Goal: Task Accomplishment & Management: Manage account settings

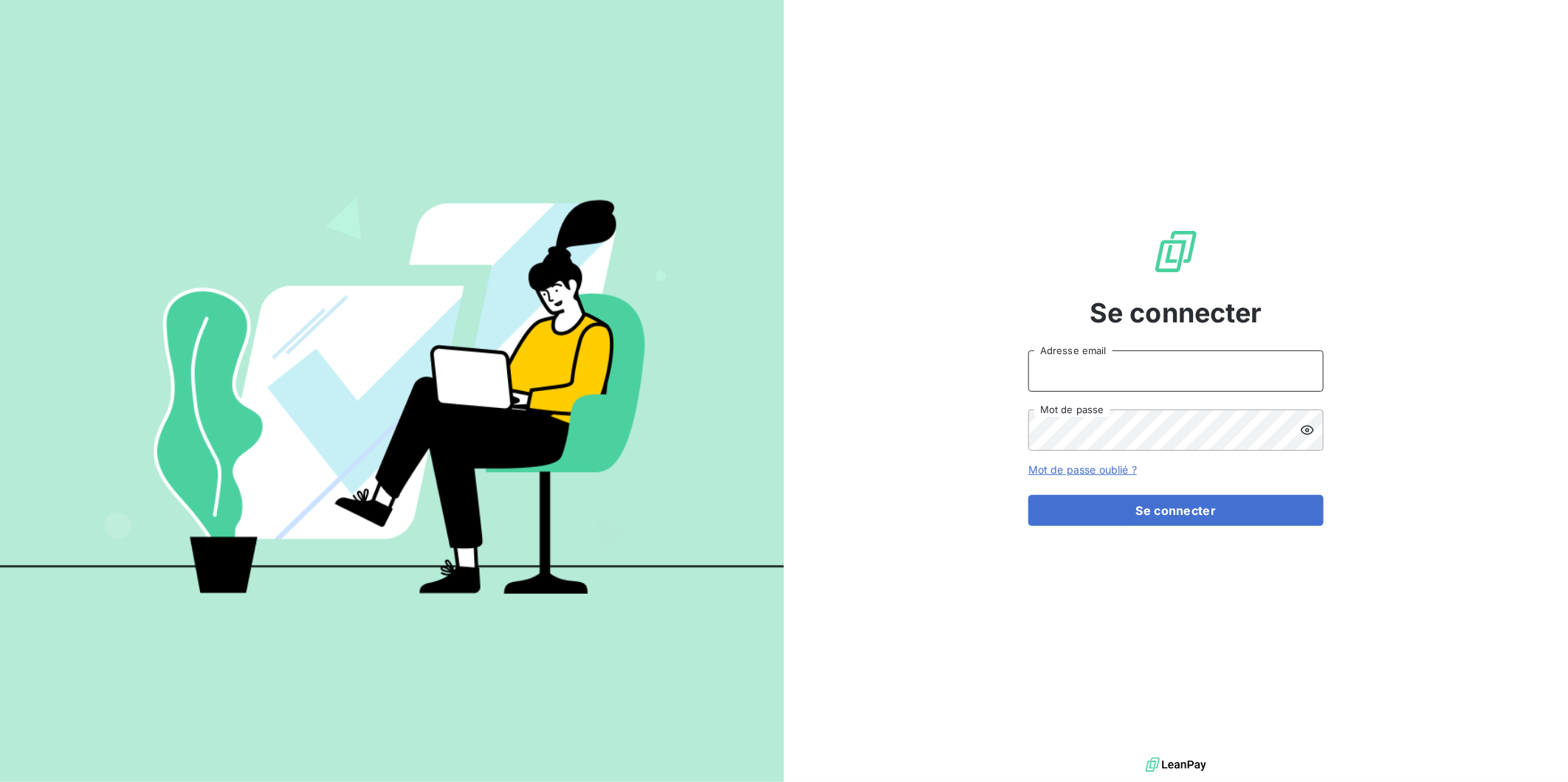
type input "[EMAIL_ADDRESS][DOMAIN_NAME]"
click at [1131, 511] on button "Se connecter" at bounding box center [1176, 511] width 295 height 31
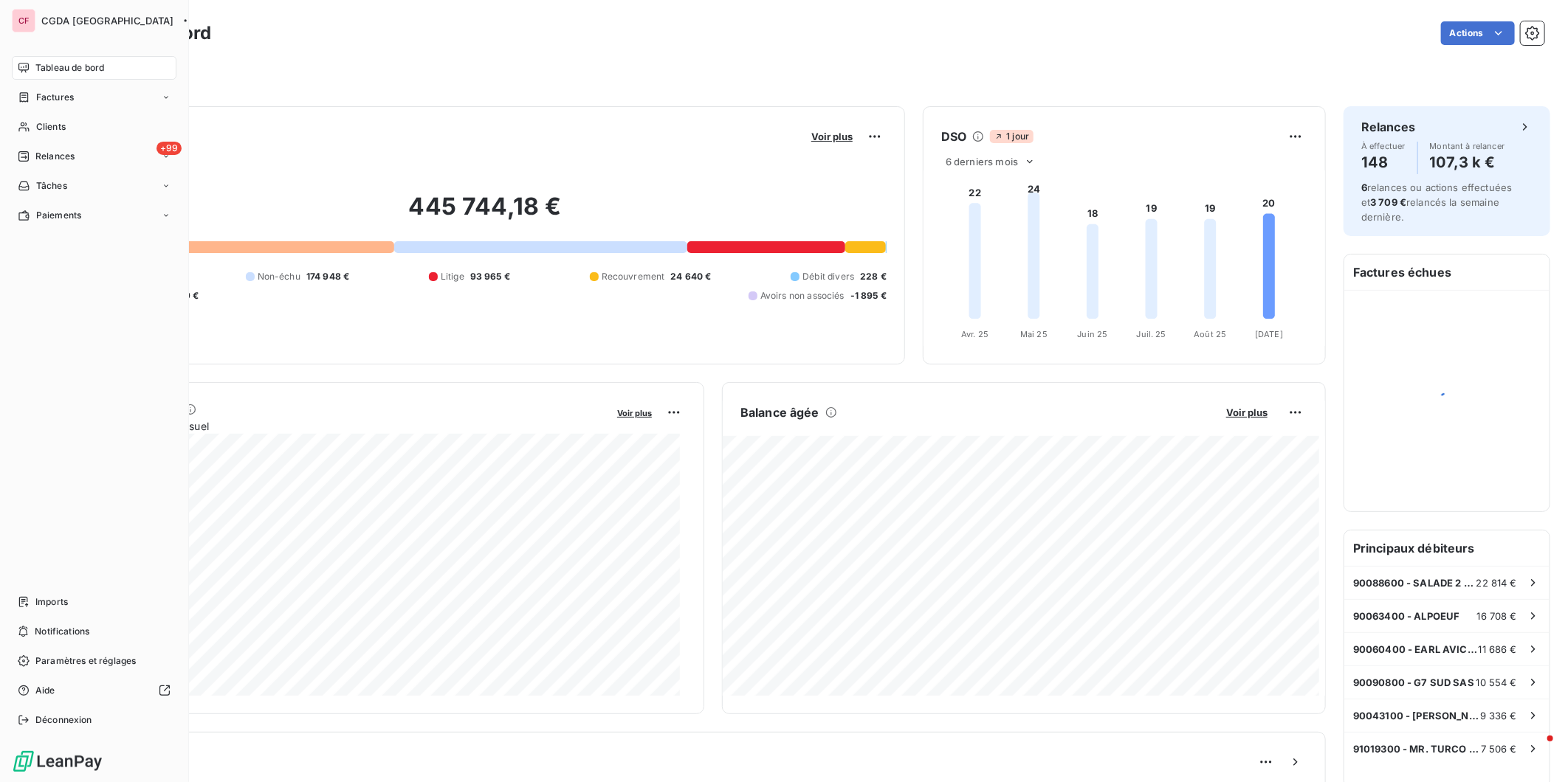
click at [36, 121] on span "Clients" at bounding box center [51, 127] width 29 height 13
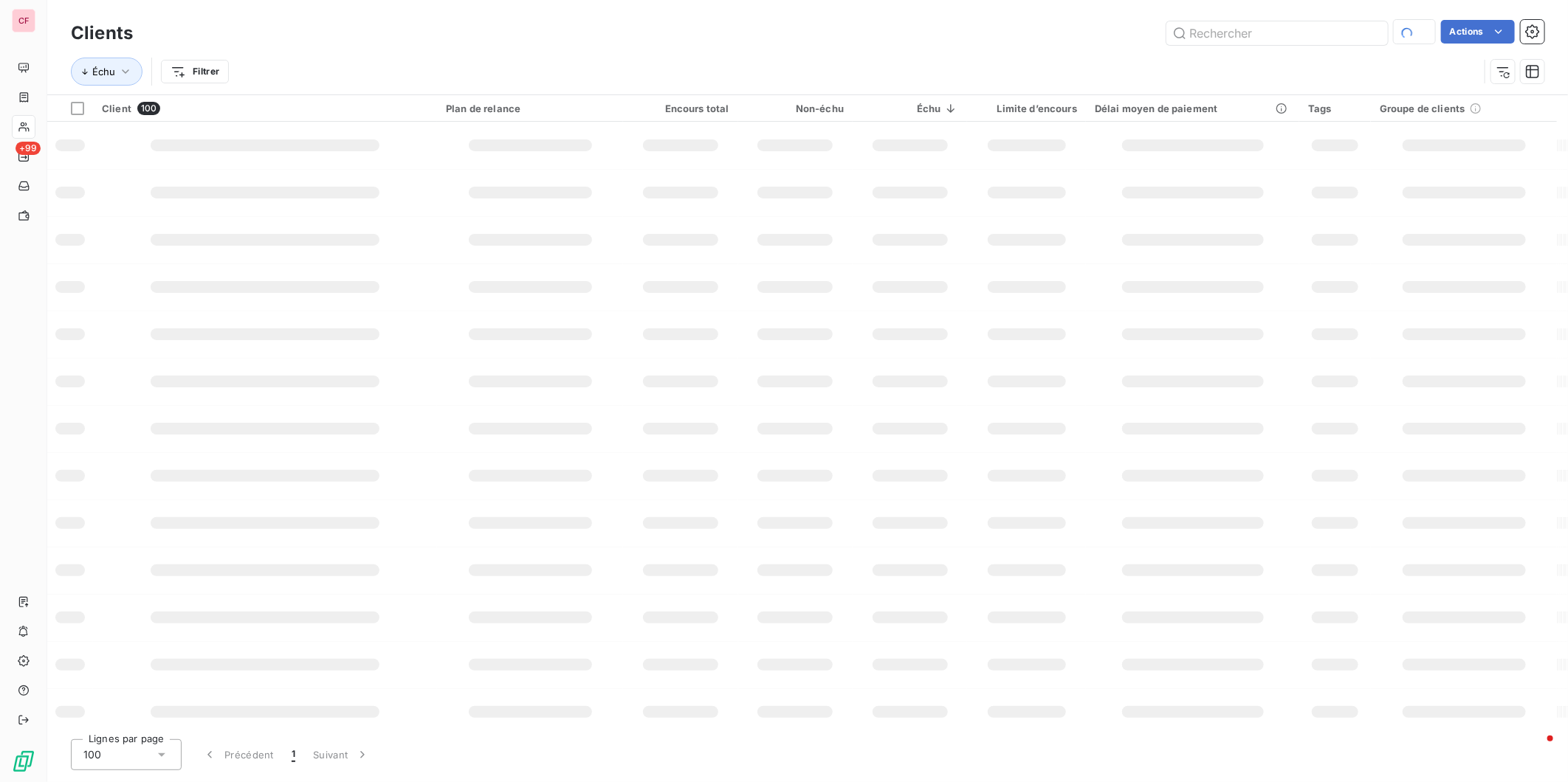
click at [1242, 35] on input "text" at bounding box center [1276, 33] width 222 height 24
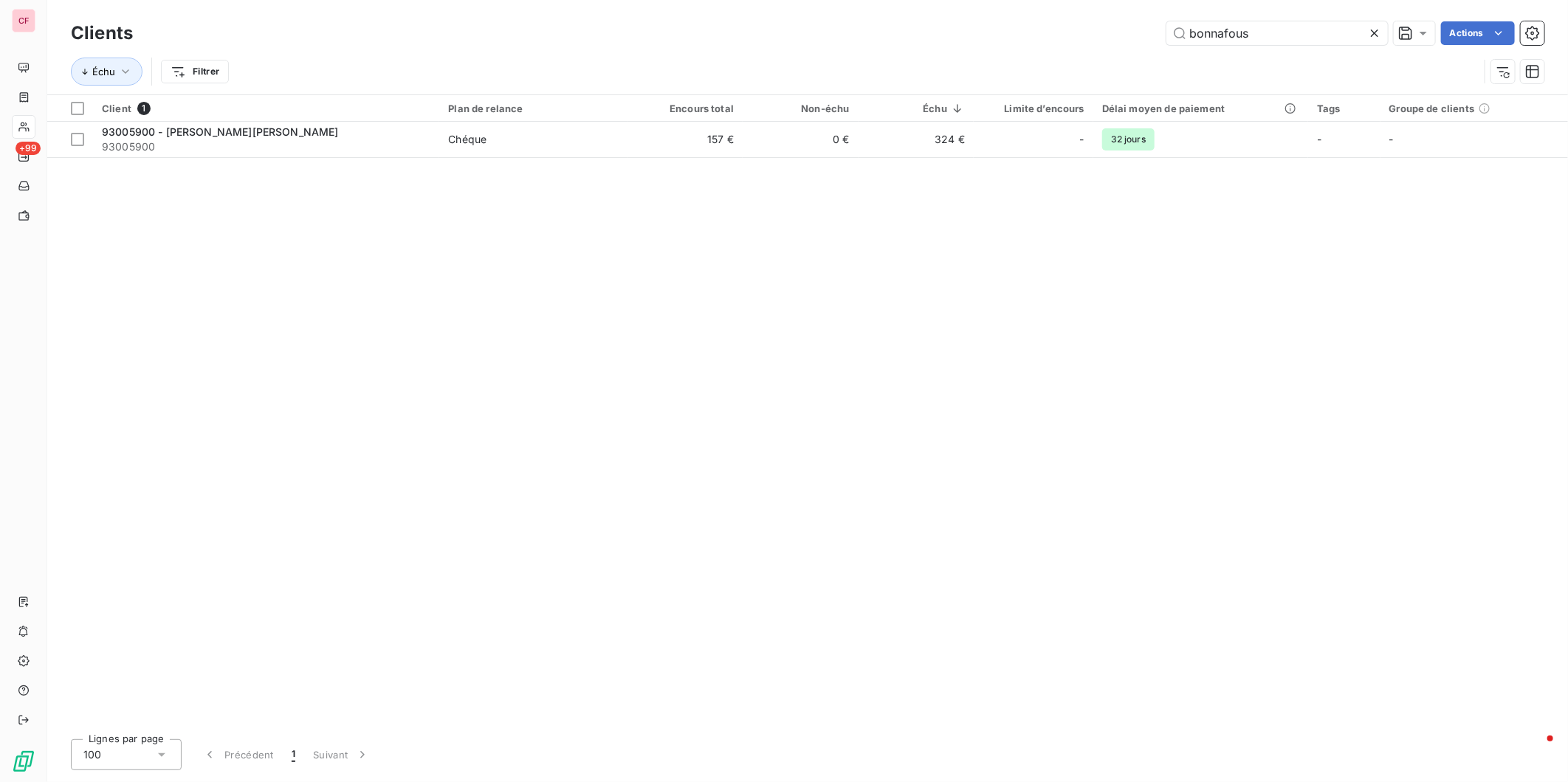
type input "bonnafous"
click at [600, 139] on span "Chéque" at bounding box center [533, 140] width 170 height 15
type input "bonnafou"
click at [452, 132] on div "Chéque" at bounding box center [467, 140] width 38 height 15
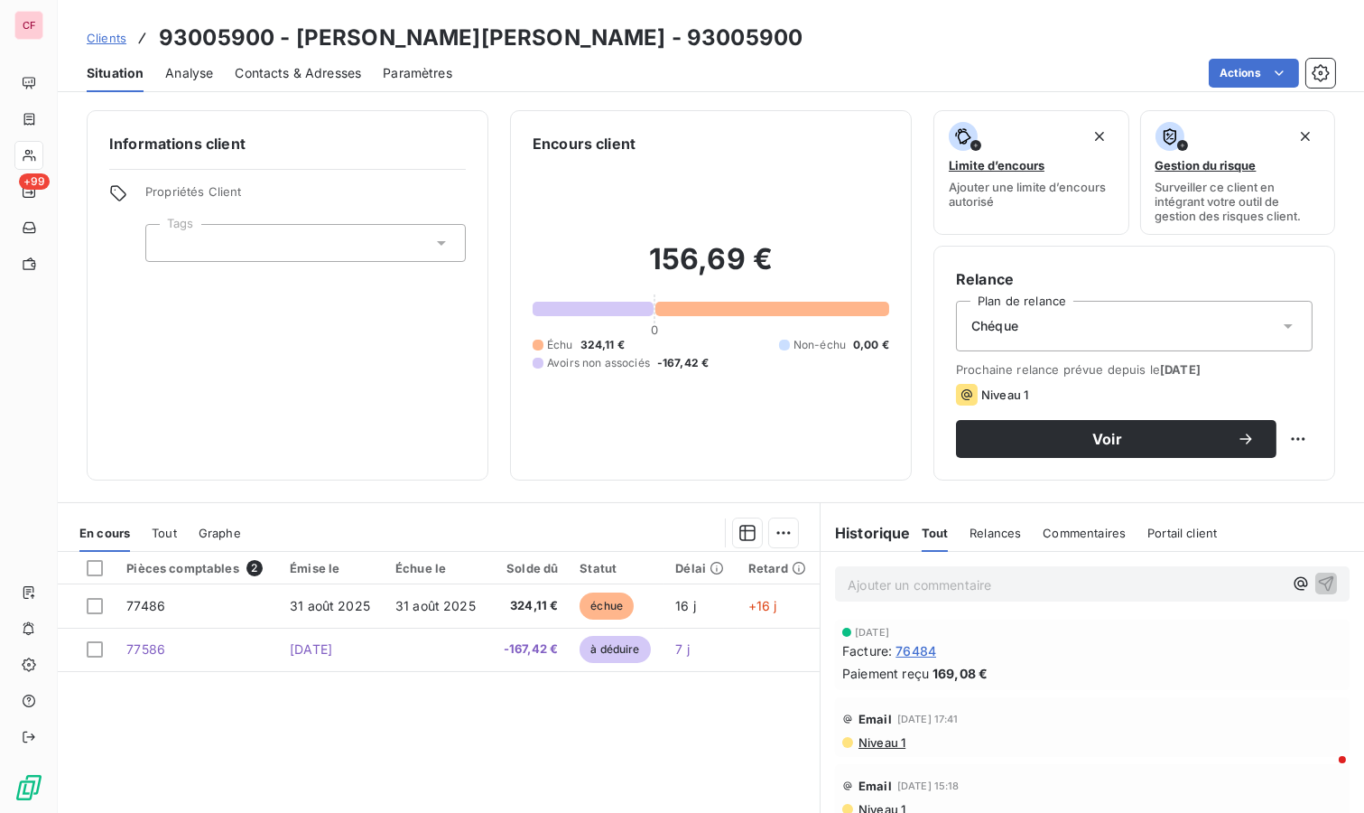
click at [935, 585] on p "Ajouter un commentaire ﻿" at bounding box center [1065, 584] width 435 height 23
click at [999, 573] on p "factures données [DATE] par [PERSON_NAME]" at bounding box center [1065, 583] width 435 height 21
click at [1005, 580] on span "factures données [DATE] par [PERSON_NAME]" at bounding box center [990, 582] width 284 height 15
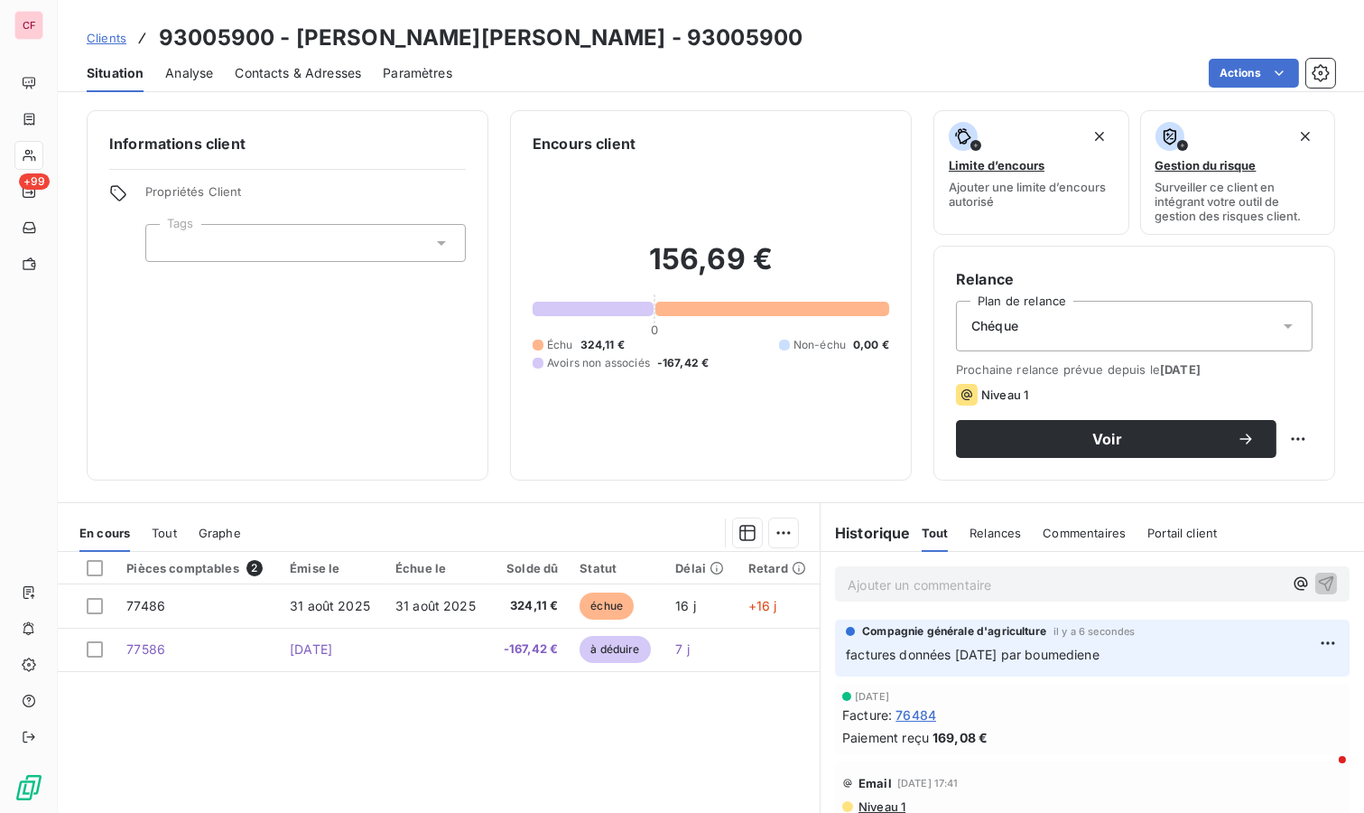
click at [1291, 440] on html "CF +99 Clients 93005900 - FROMAGERIE [PERSON_NAME][PERSON_NAME] - 93005900 Situ…" at bounding box center [682, 406] width 1364 height 813
click at [1221, 480] on div "Replanifier cette action" at bounding box center [1209, 476] width 162 height 29
select select "8"
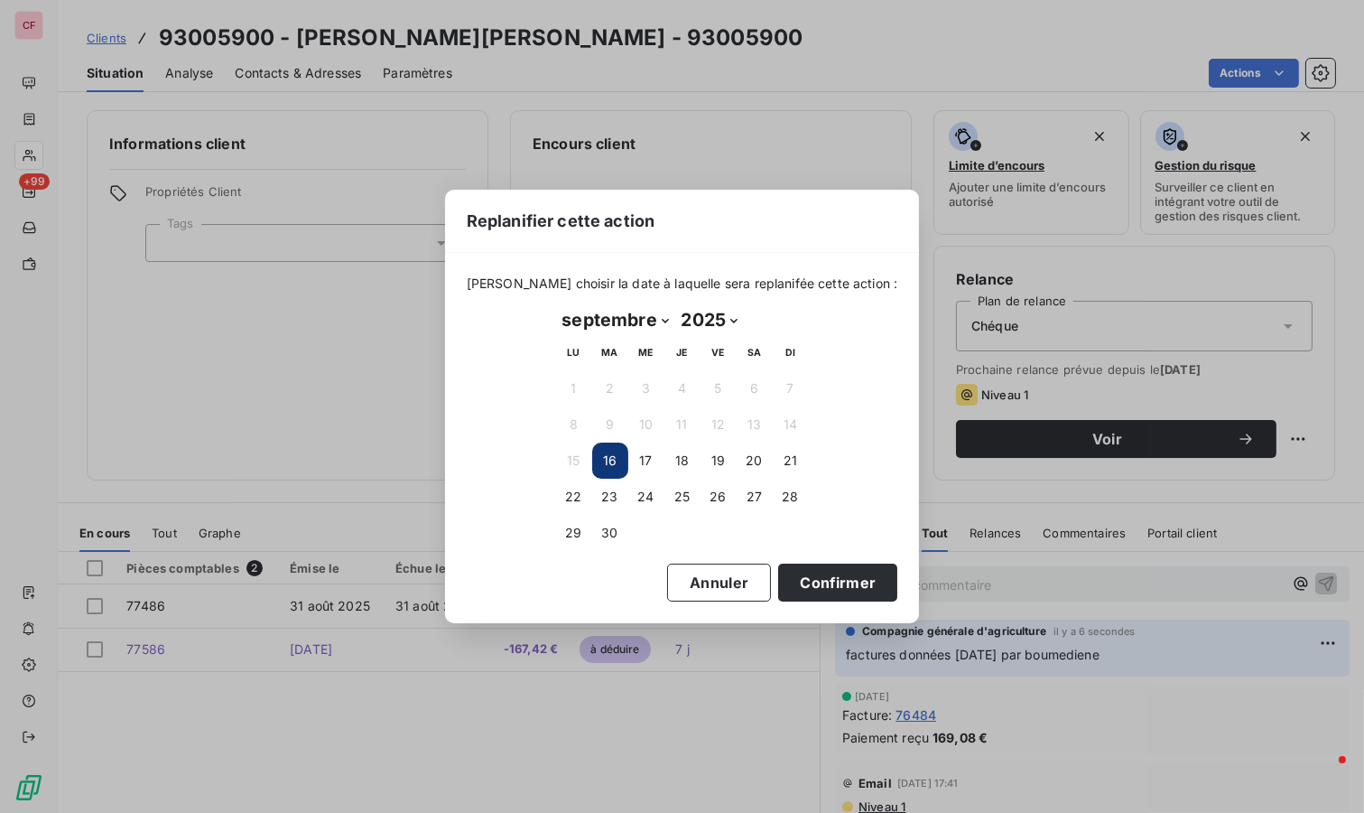
click at [609, 490] on button "23" at bounding box center [610, 496] width 36 height 36
click at [818, 580] on button "Confirmer" at bounding box center [837, 582] width 119 height 38
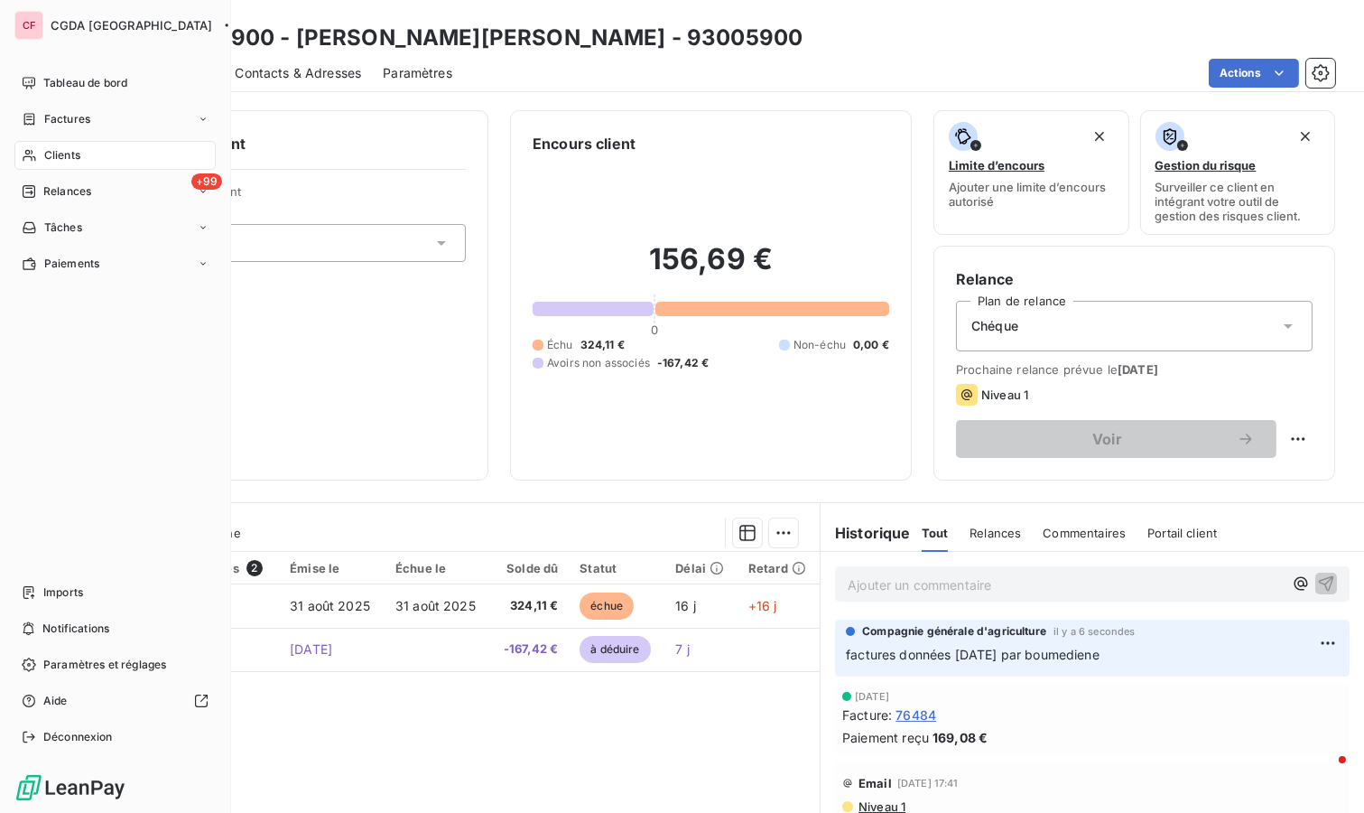
click at [94, 72] on div "Tableau de bord" at bounding box center [114, 83] width 201 height 29
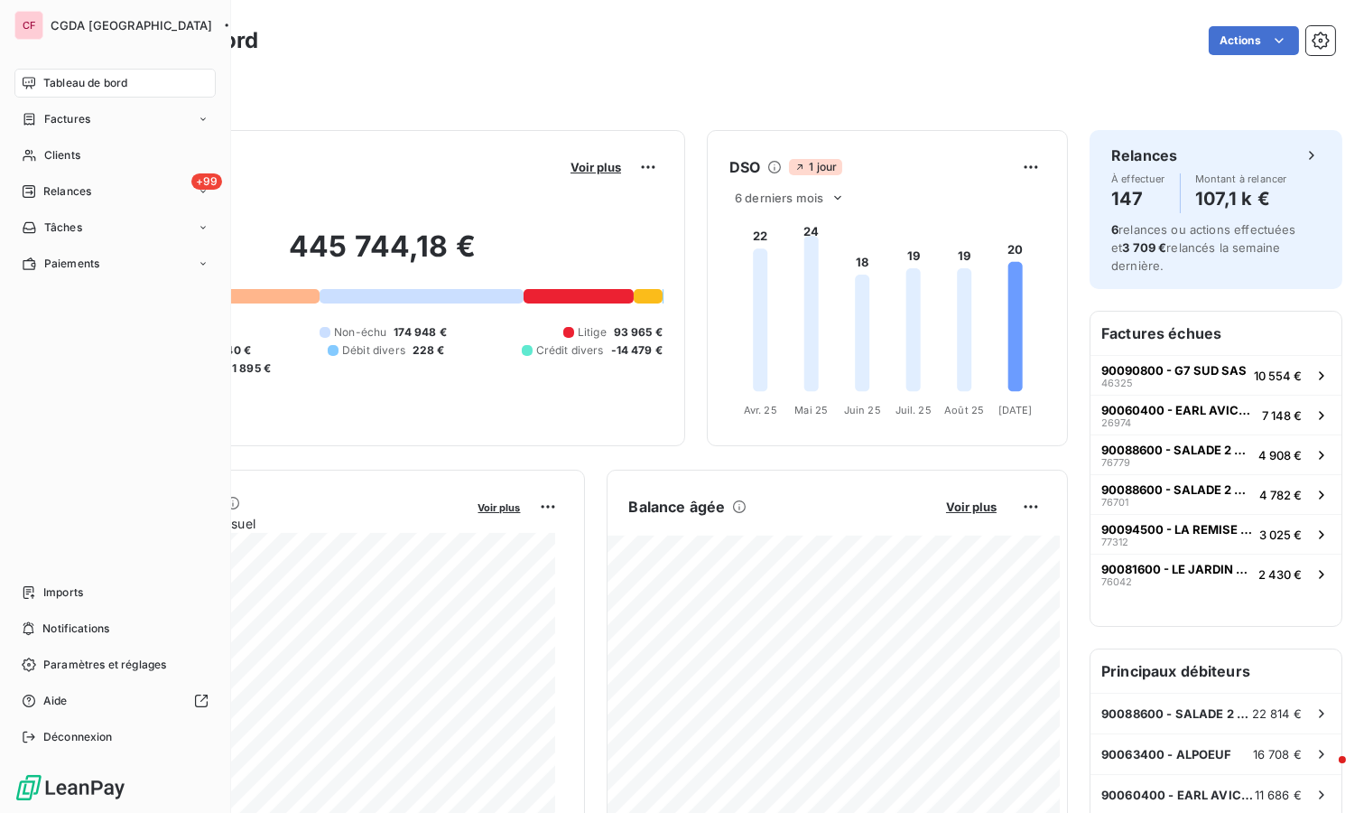
click at [30, 146] on div "Clients" at bounding box center [114, 155] width 201 height 29
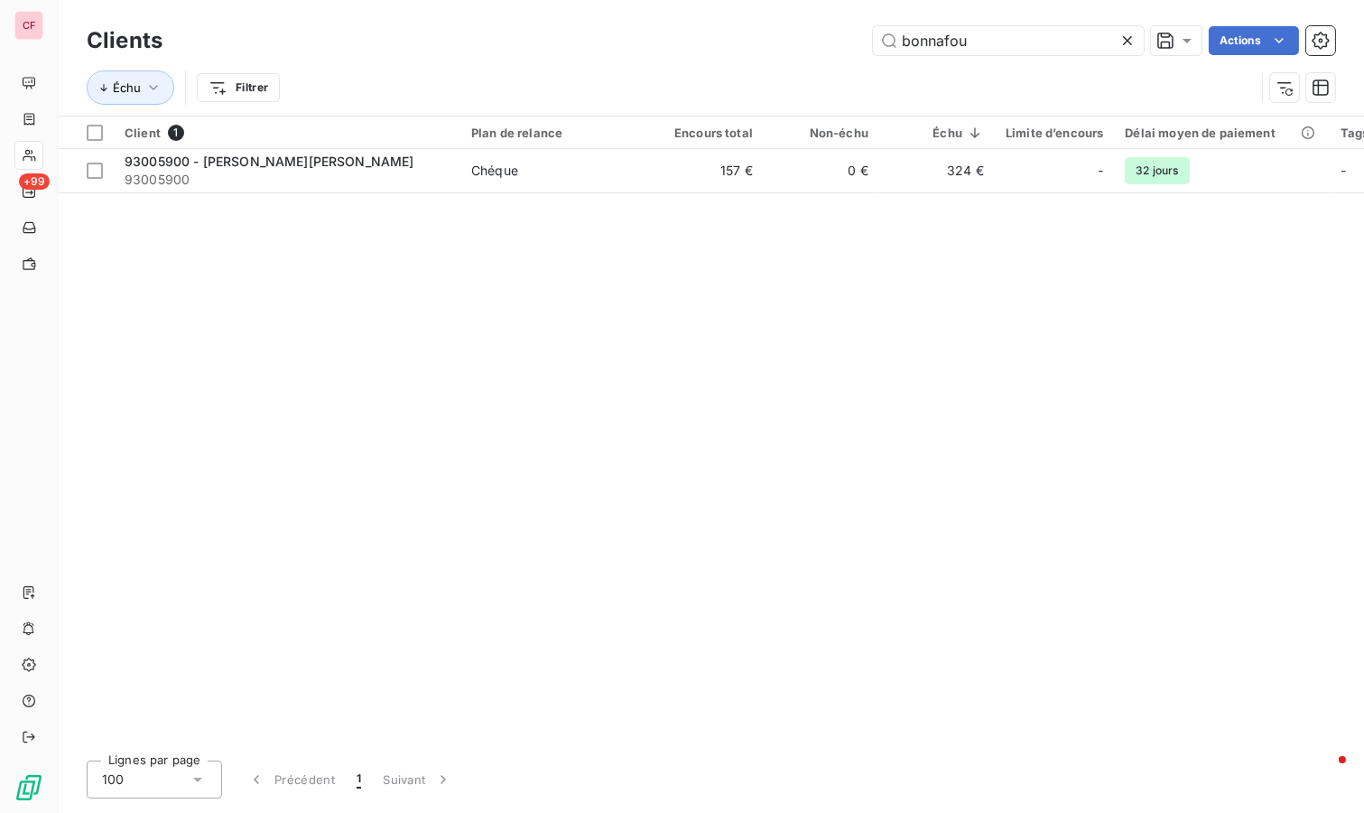
click at [995, 56] on div "Clients bonnafou Actions" at bounding box center [711, 41] width 1249 height 38
click at [976, 42] on input "bonnafou" at bounding box center [1008, 40] width 271 height 29
type input "cote d'or"
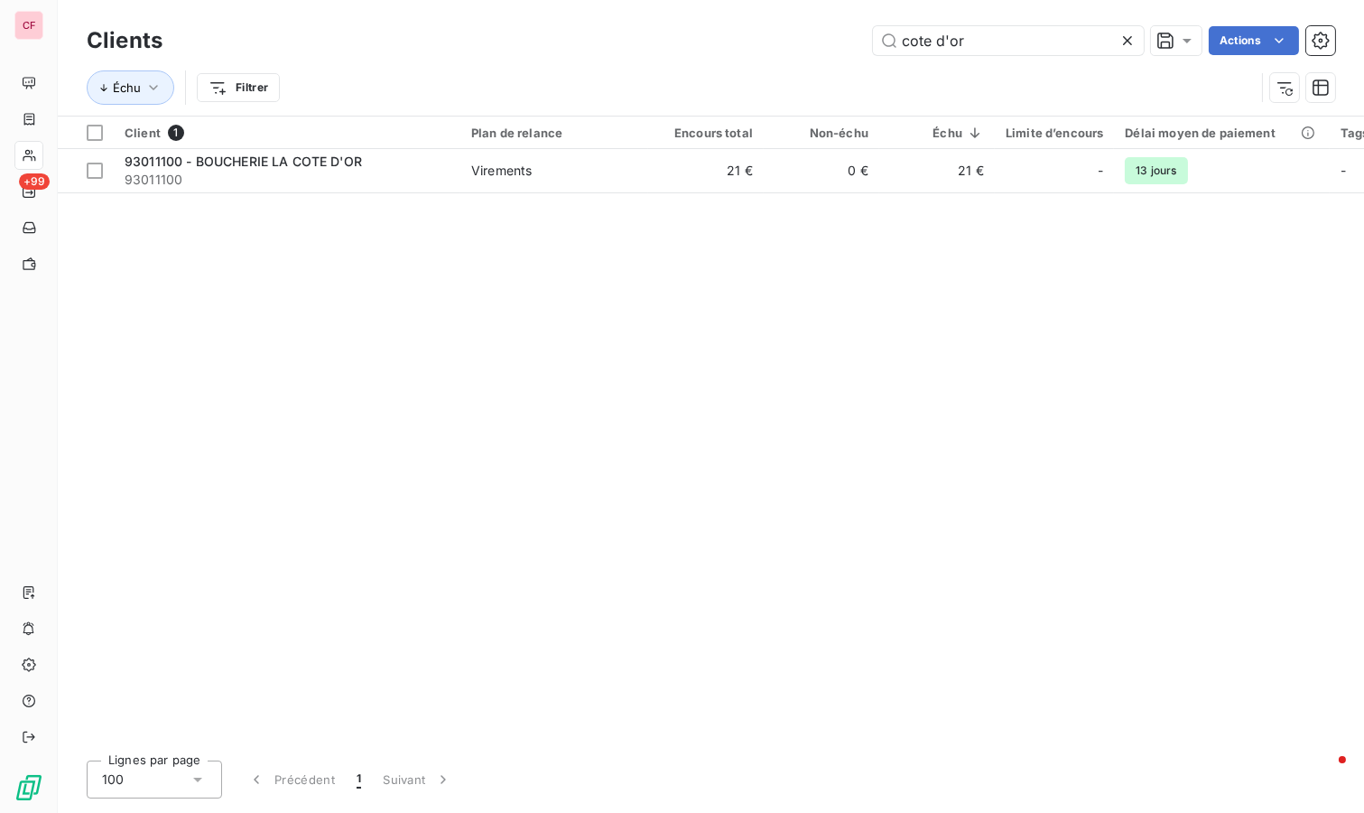
click at [547, 168] on span "Virements" at bounding box center [554, 171] width 166 height 18
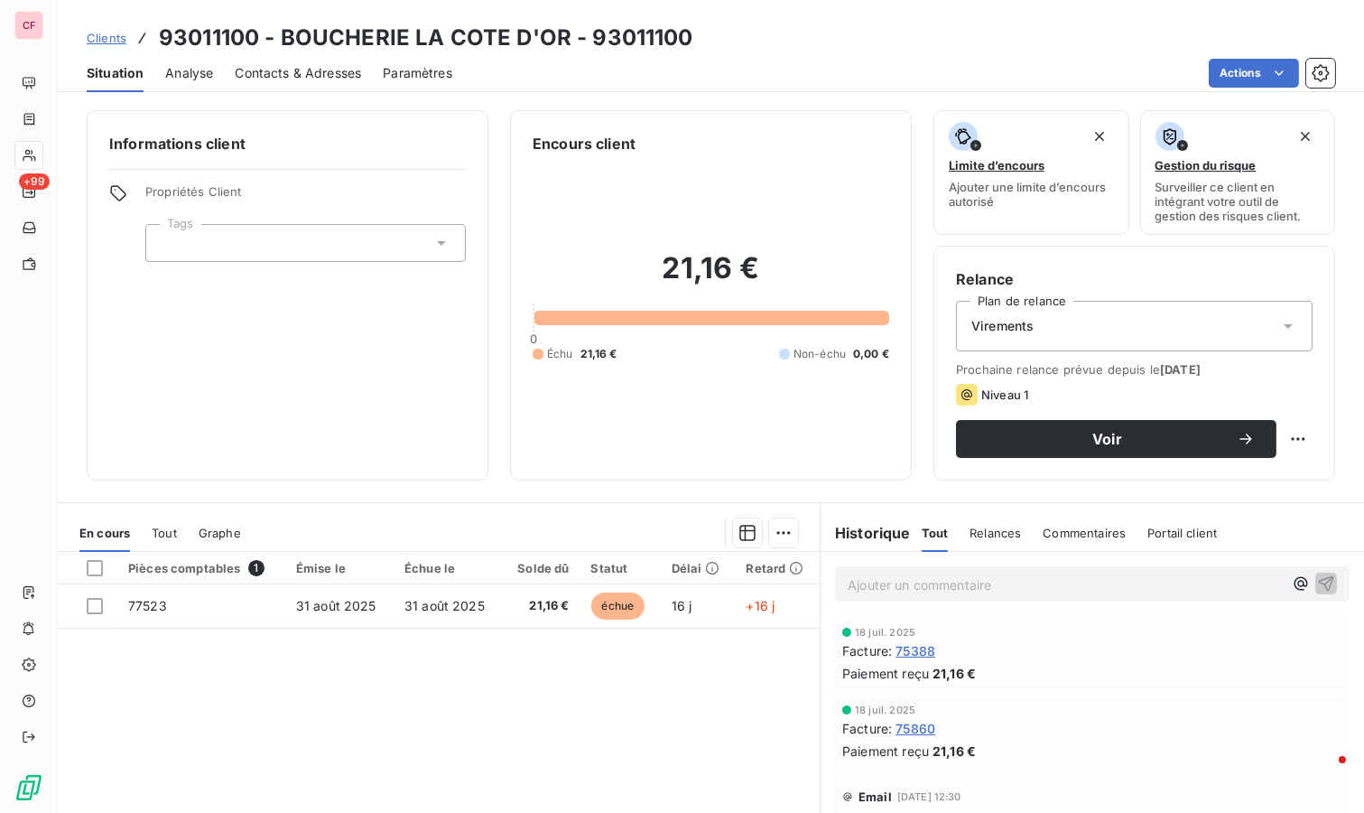
click at [921, 589] on p "Ajouter un commentaire ﻿" at bounding box center [1065, 584] width 435 height 23
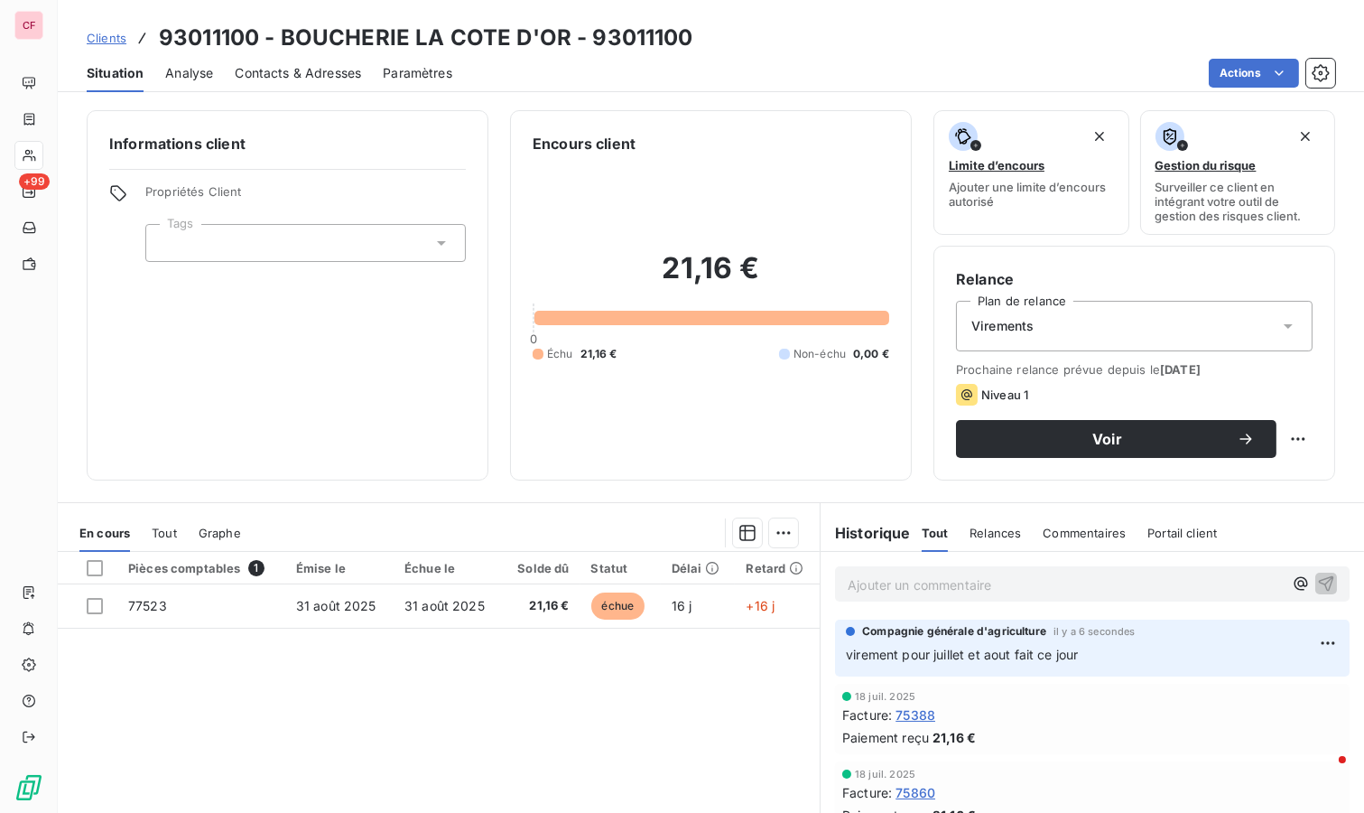
click at [1295, 645] on html "CF +99 Clients 93011100 - BOUCHERIE LA COTE D'OR - 93011100 Situation Analyse C…" at bounding box center [682, 406] width 1364 height 813
click at [1237, 731] on div "Editer Supprimer" at bounding box center [1255, 698] width 116 height 76
click at [1247, 705] on div "Supprimer" at bounding box center [1254, 714] width 101 height 29
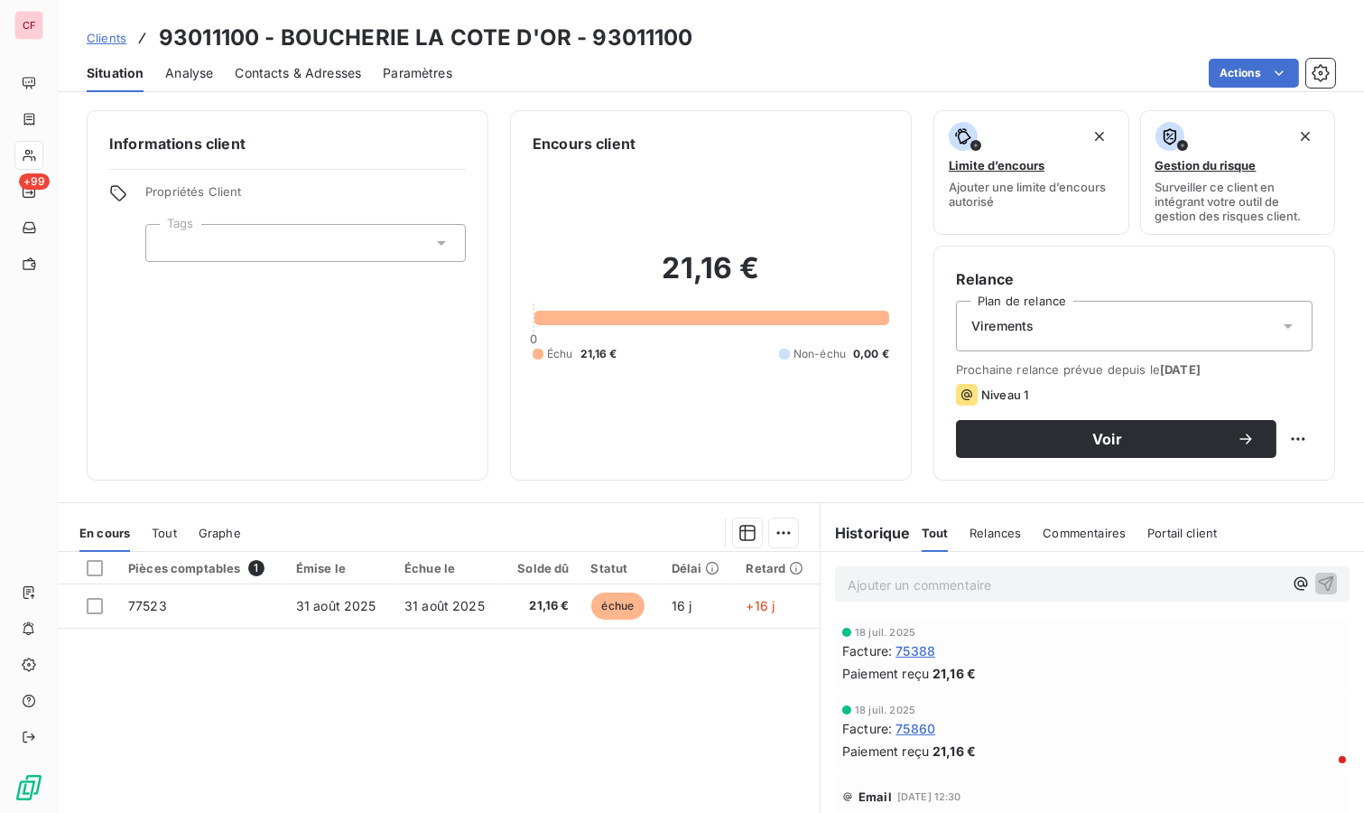
drag, startPoint x: 961, startPoint y: 601, endPoint x: 954, endPoint y: 586, distance: 17.0
click at [961, 599] on div "Ajouter un commentaire ﻿" at bounding box center [1092, 584] width 543 height 64
click at [954, 586] on p "Ajouter un commentaire ﻿" at bounding box center [1065, 584] width 435 height 23
click at [1319, 587] on icon "button" at bounding box center [1326, 582] width 15 height 15
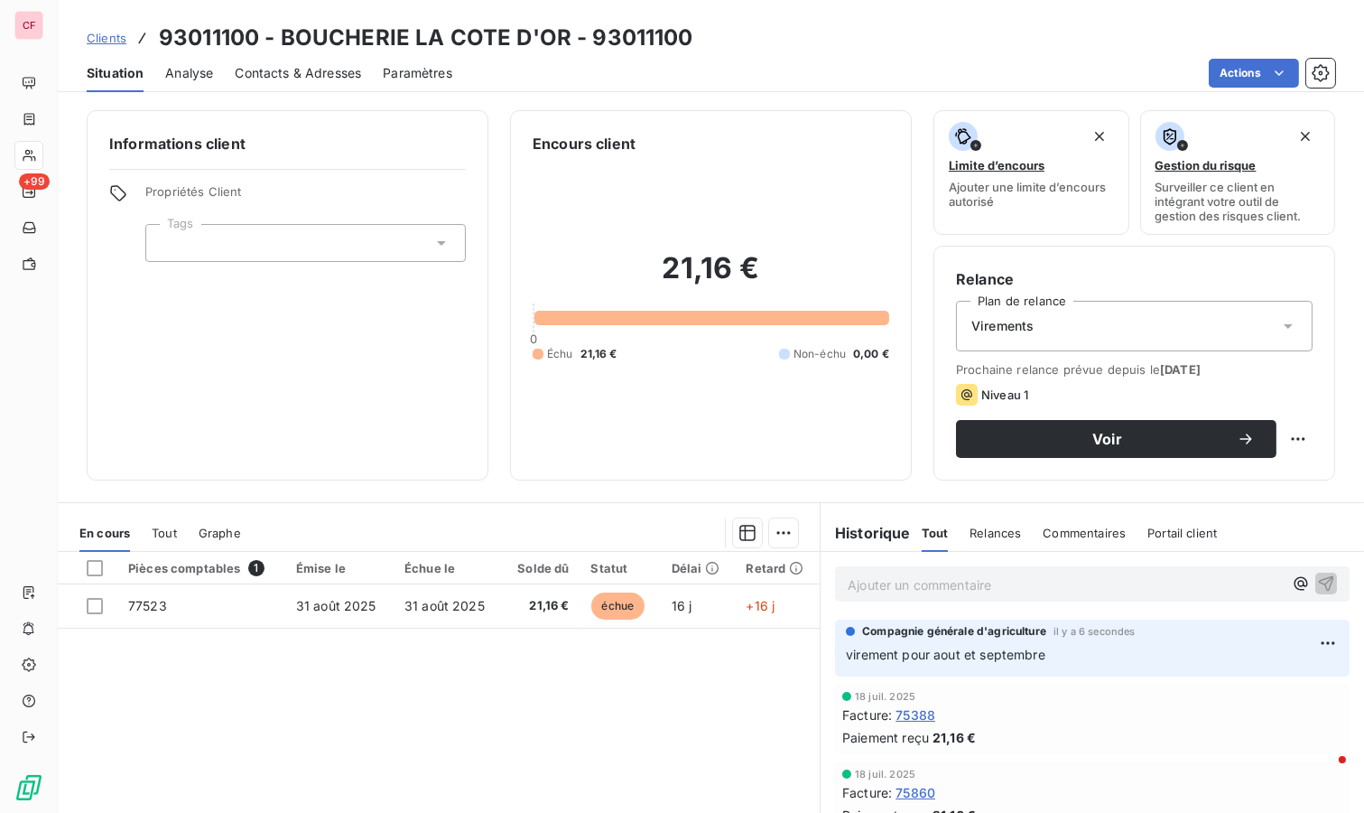
click at [952, 591] on p "Ajouter un commentaire ﻿" at bounding box center [1065, 584] width 435 height 23
drag, startPoint x: 585, startPoint y: 685, endPoint x: 1043, endPoint y: 840, distance: 483.0
click at [1043, 813] on html "CF +99 Clients 93011100 - BOUCHERIE LA COTE D'OR - 93011100 Situation Analyse C…" at bounding box center [682, 406] width 1364 height 813
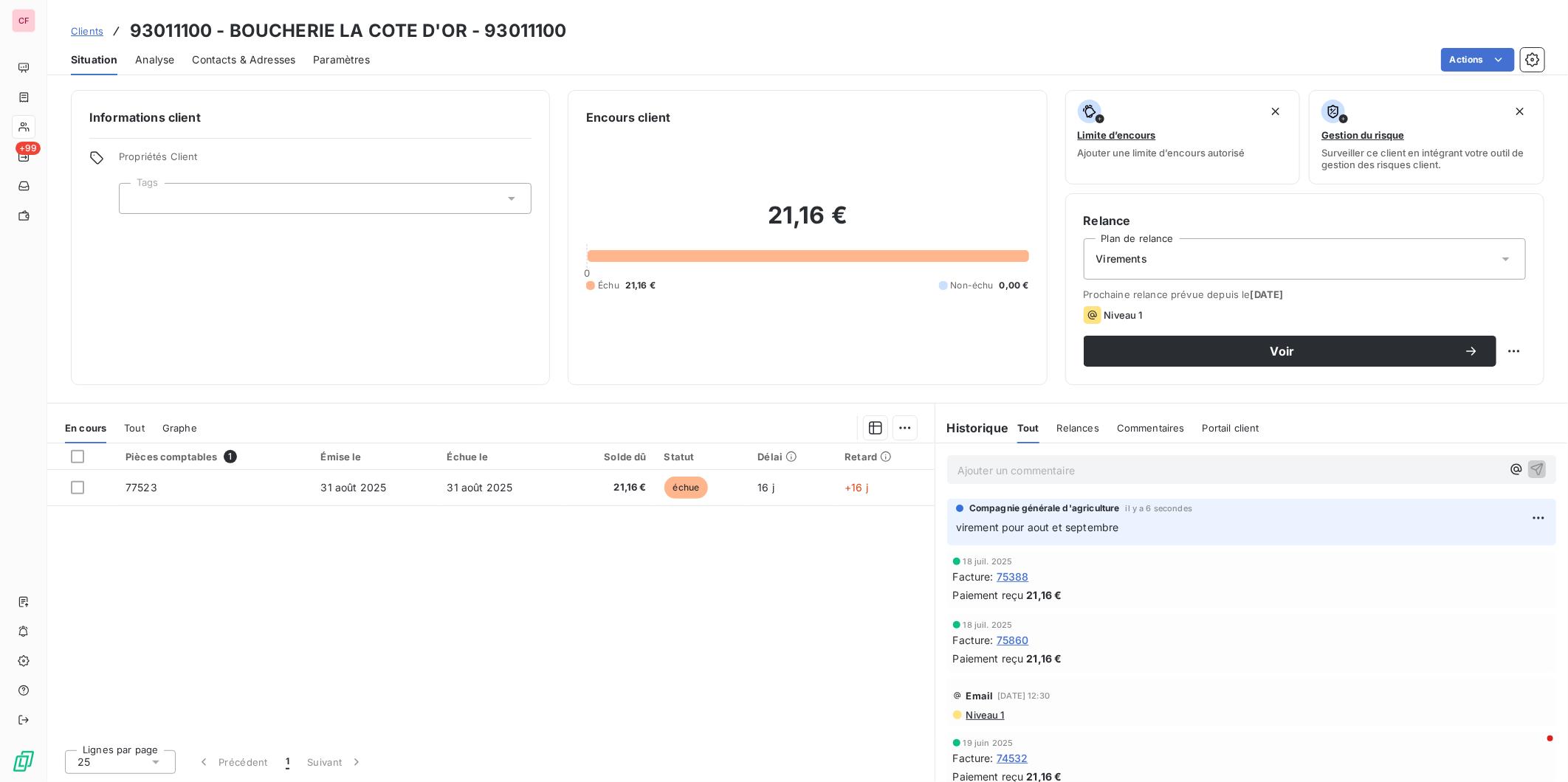
click at [307, 314] on div "Informations client Propriétés Client Tags" at bounding box center [311, 237] width 479 height 295
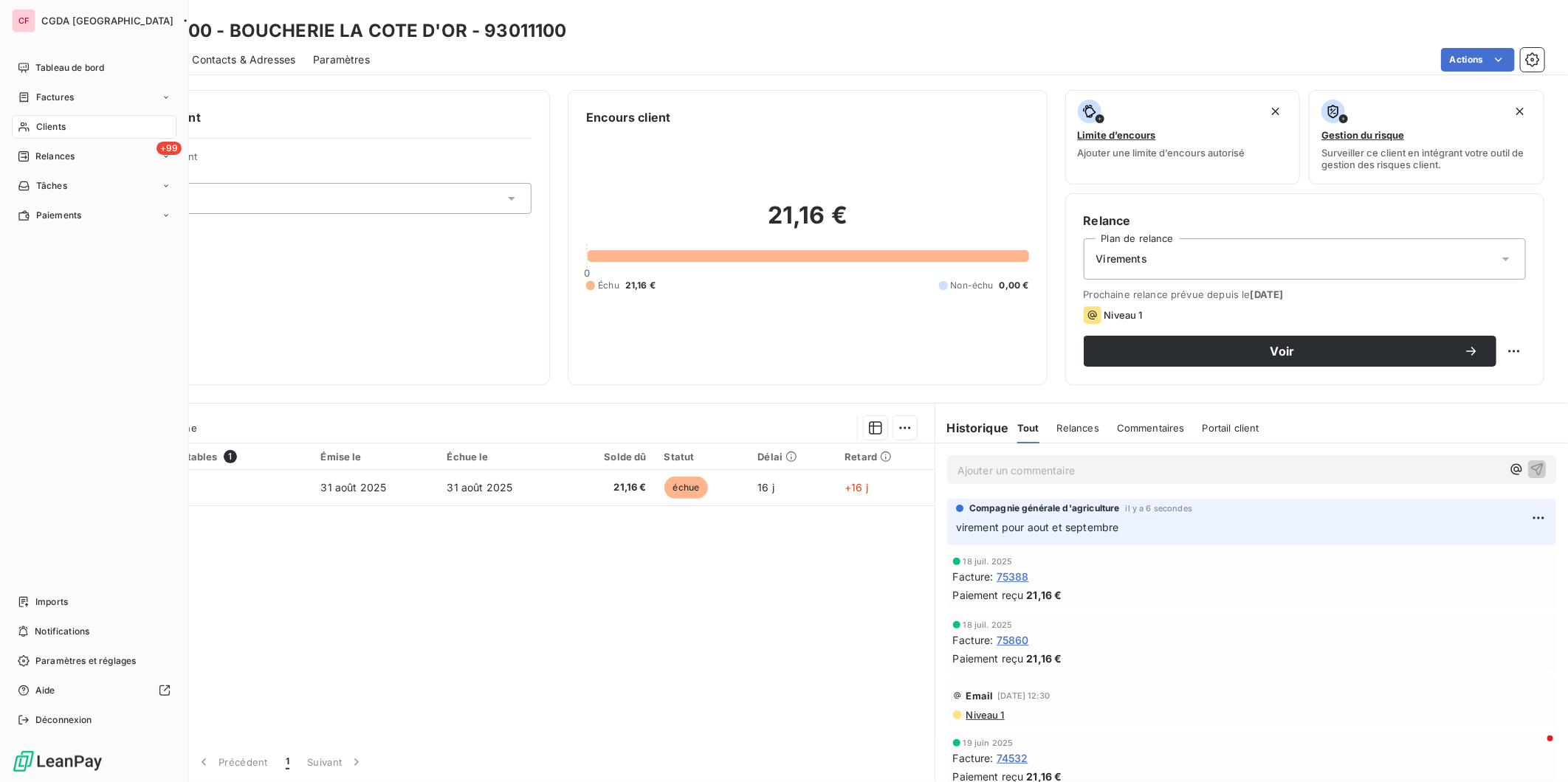
click at [32, 156] on div "Relances" at bounding box center [47, 156] width 57 height 13
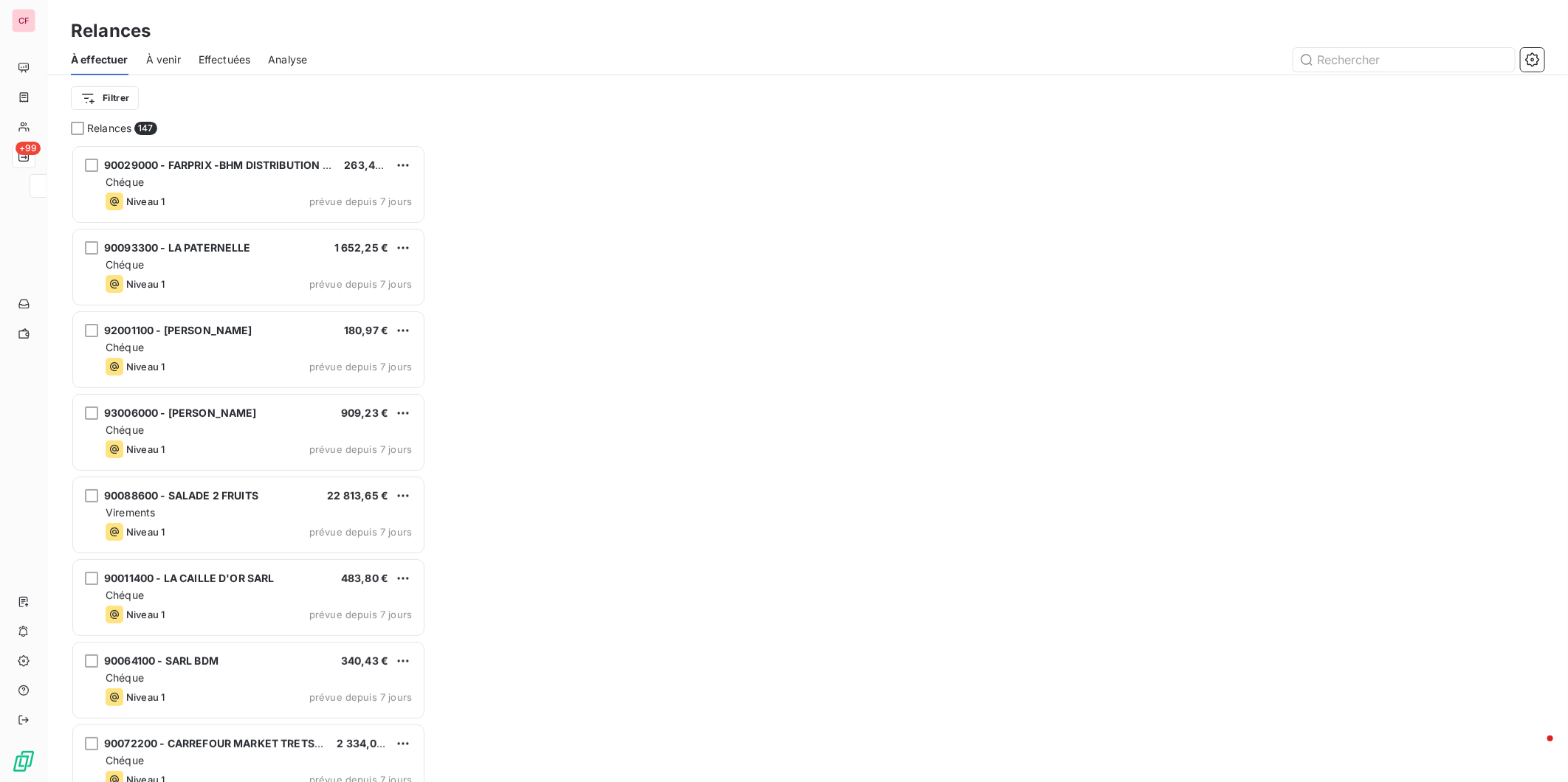
scroll to position [624, 343]
